Goal: Check status: Check status

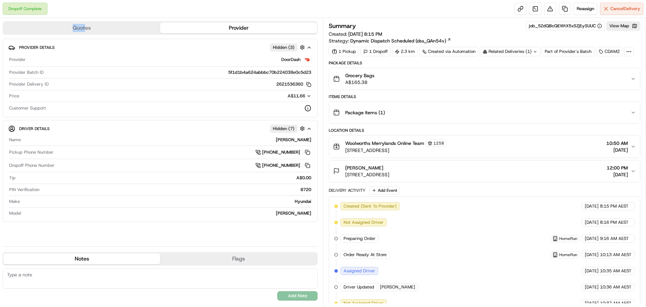
click at [85, 21] on div "Quotes Provider Provider Details Hidden ( 3 ) Provider DoorDash Provider Batch …" at bounding box center [161, 162] width 323 height 288
click at [93, 27] on button "Quotes" at bounding box center [81, 28] width 157 height 11
click at [201, 24] on button "Provider" at bounding box center [238, 28] width 157 height 11
click at [632, 50] on icon at bounding box center [629, 51] width 6 height 6
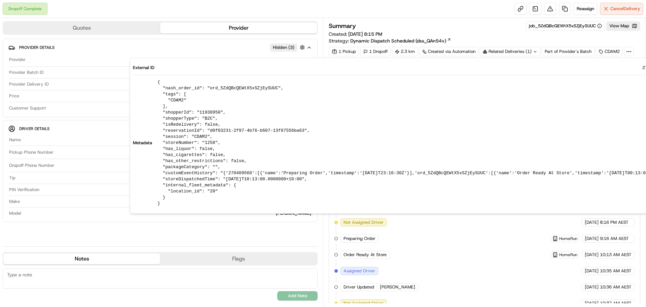
click at [632, 50] on icon at bounding box center [629, 51] width 6 height 6
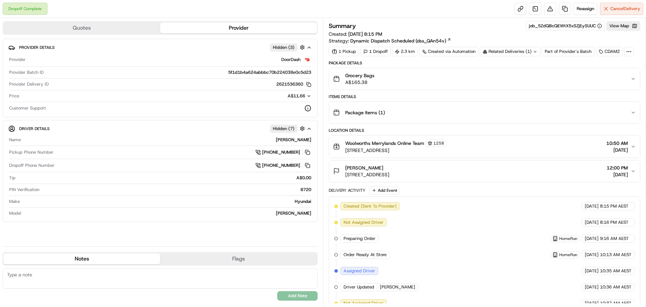
click at [632, 113] on icon "button" at bounding box center [633, 112] width 5 height 5
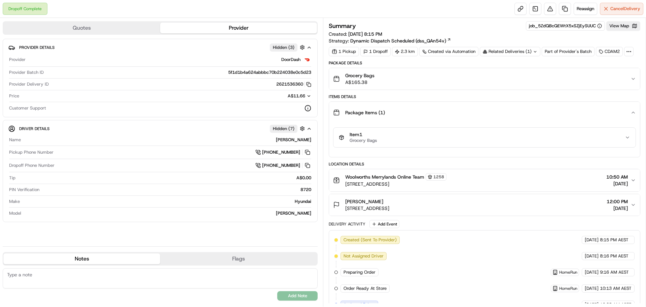
click at [633, 113] on icon "button" at bounding box center [633, 112] width 5 height 5
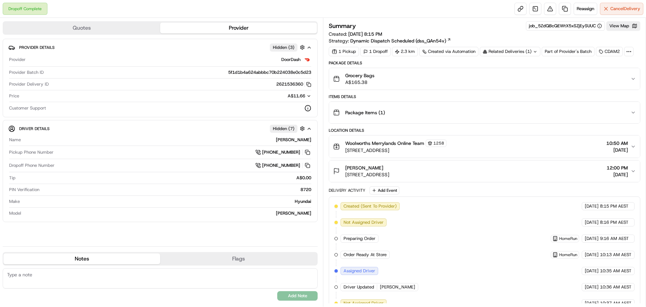
click at [638, 78] on button "Grocery Bags A$165.38" at bounding box center [484, 79] width 311 height 22
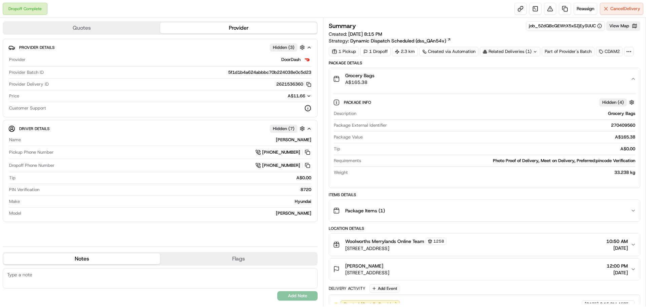
click at [636, 78] on button "Grocery Bags A$165.38" at bounding box center [484, 79] width 311 height 22
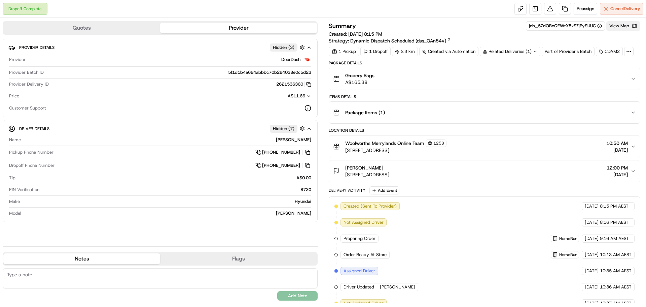
click at [629, 25] on button "View Map" at bounding box center [623, 25] width 34 height 9
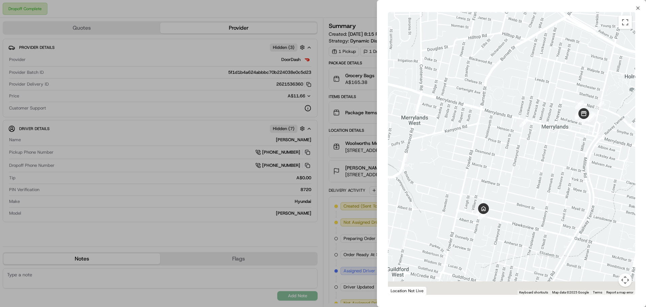
drag, startPoint x: 502, startPoint y: 222, endPoint x: 569, endPoint y: 128, distance: 115.2
click at [568, 130] on div at bounding box center [511, 153] width 247 height 282
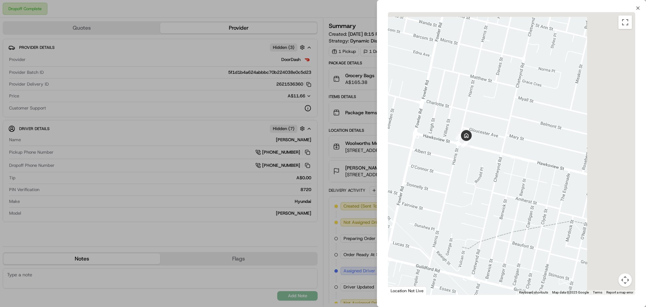
drag, startPoint x: 449, startPoint y: 180, endPoint x: 438, endPoint y: 193, distance: 17.2
click at [438, 193] on div at bounding box center [511, 153] width 247 height 282
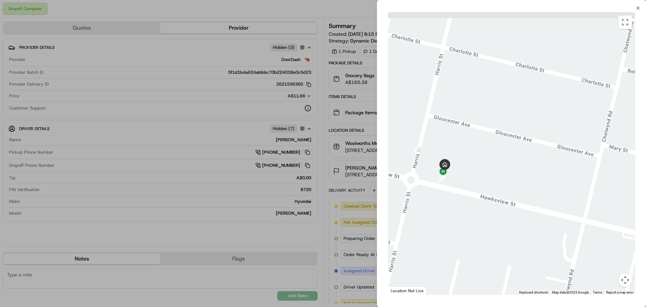
drag, startPoint x: 478, startPoint y: 116, endPoint x: 453, endPoint y: 179, distance: 67.8
click at [453, 179] on div at bounding box center [511, 153] width 247 height 282
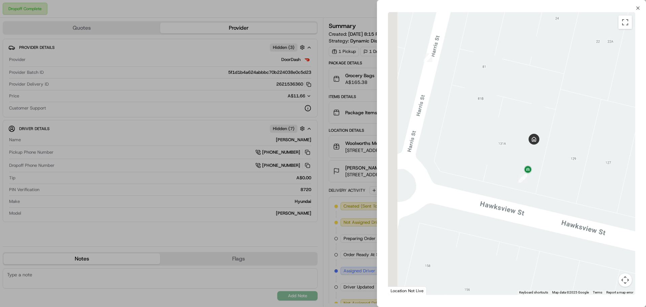
drag, startPoint x: 427, startPoint y: 185, endPoint x: 561, endPoint y: 184, distance: 134.6
click at [561, 184] on div at bounding box center [511, 153] width 247 height 282
click at [638, 8] on icon "button" at bounding box center [637, 7] width 5 height 5
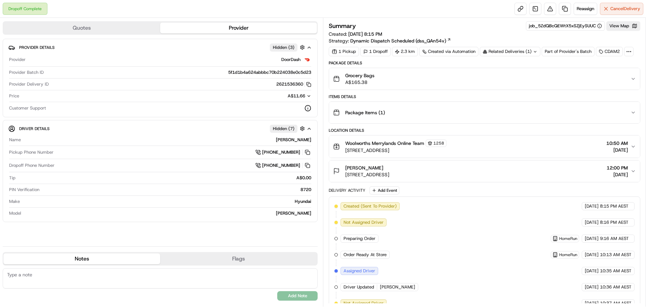
click at [616, 20] on div "Summary job_5ZdQBcQEWtX5xSZjEySUUC View Map Created: [DATE] 8:15 PM Strategy: D…" at bounding box center [484, 162] width 323 height 288
click at [619, 25] on button "View Map" at bounding box center [623, 25] width 34 height 9
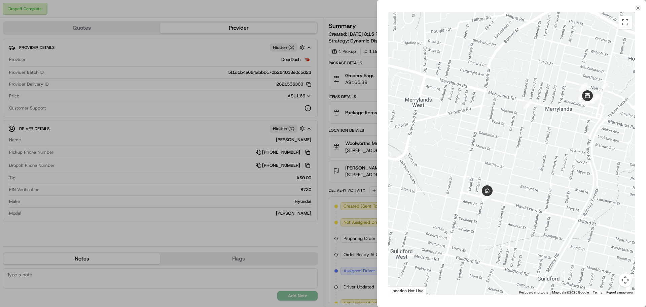
drag, startPoint x: 516, startPoint y: 200, endPoint x: 560, endPoint y: 124, distance: 87.9
click at [563, 119] on div at bounding box center [511, 153] width 247 height 282
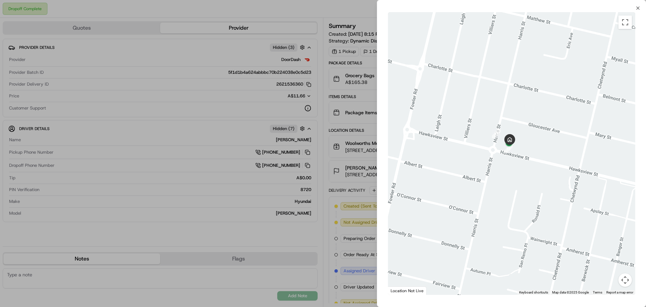
drag, startPoint x: 518, startPoint y: 112, endPoint x: 516, endPoint y: 155, distance: 43.5
click at [516, 155] on div at bounding box center [511, 153] width 247 height 282
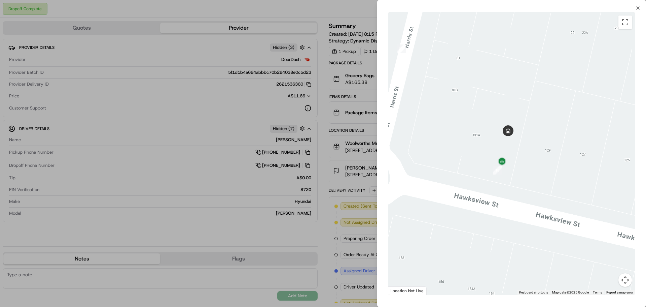
drag, startPoint x: 464, startPoint y: 131, endPoint x: 510, endPoint y: 189, distance: 73.8
click at [511, 194] on div at bounding box center [511, 153] width 247 height 282
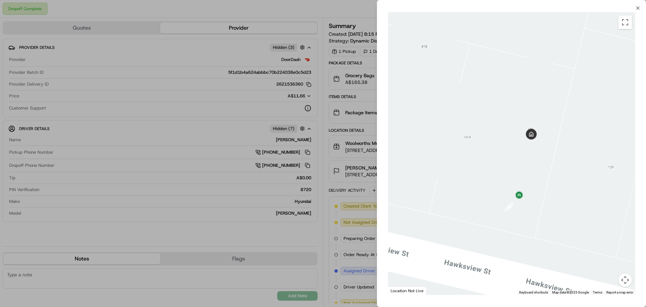
drag, startPoint x: 507, startPoint y: 201, endPoint x: 505, endPoint y: 218, distance: 17.6
click at [505, 218] on div at bounding box center [511, 153] width 247 height 282
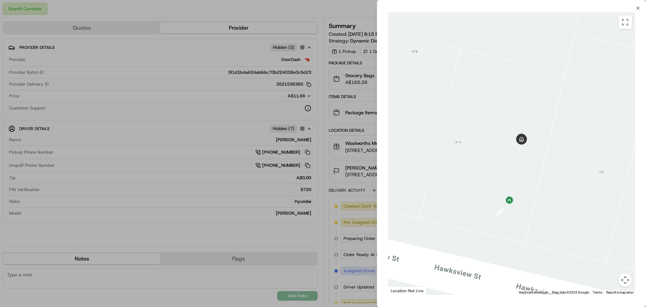
drag, startPoint x: 495, startPoint y: 213, endPoint x: 484, endPoint y: 211, distance: 11.4
click at [484, 212] on div at bounding box center [511, 153] width 247 height 282
click at [638, 7] on icon "button" at bounding box center [637, 7] width 5 height 5
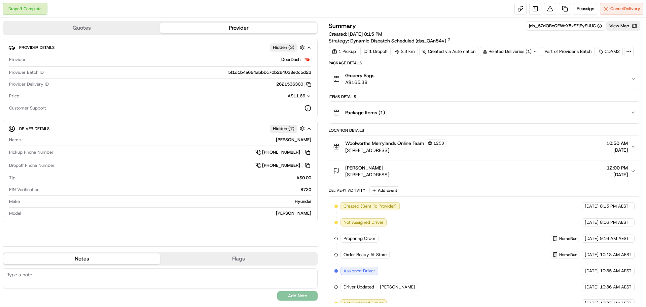
click at [635, 112] on icon "button" at bounding box center [633, 112] width 5 height 5
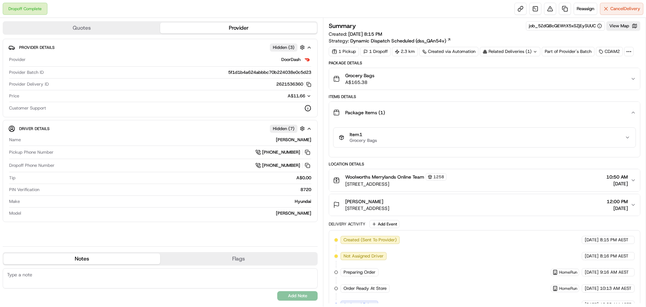
click at [635, 112] on icon "button" at bounding box center [633, 112] width 5 height 5
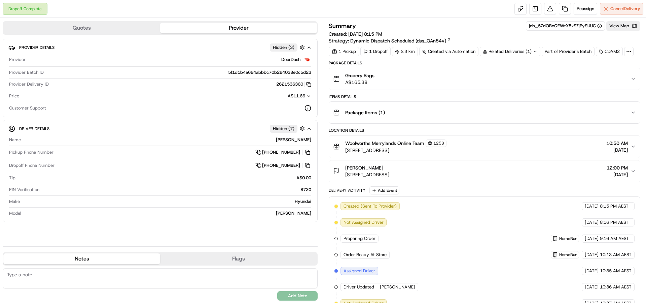
click at [632, 79] on icon "button" at bounding box center [633, 78] width 5 height 5
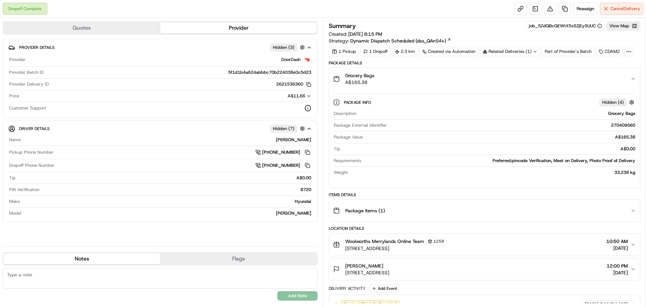
click at [632, 79] on icon "button" at bounding box center [633, 78] width 5 height 5
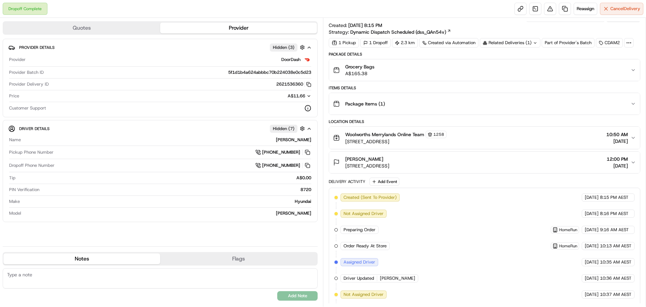
scroll to position [34, 0]
